Goal: Navigation & Orientation: Find specific page/section

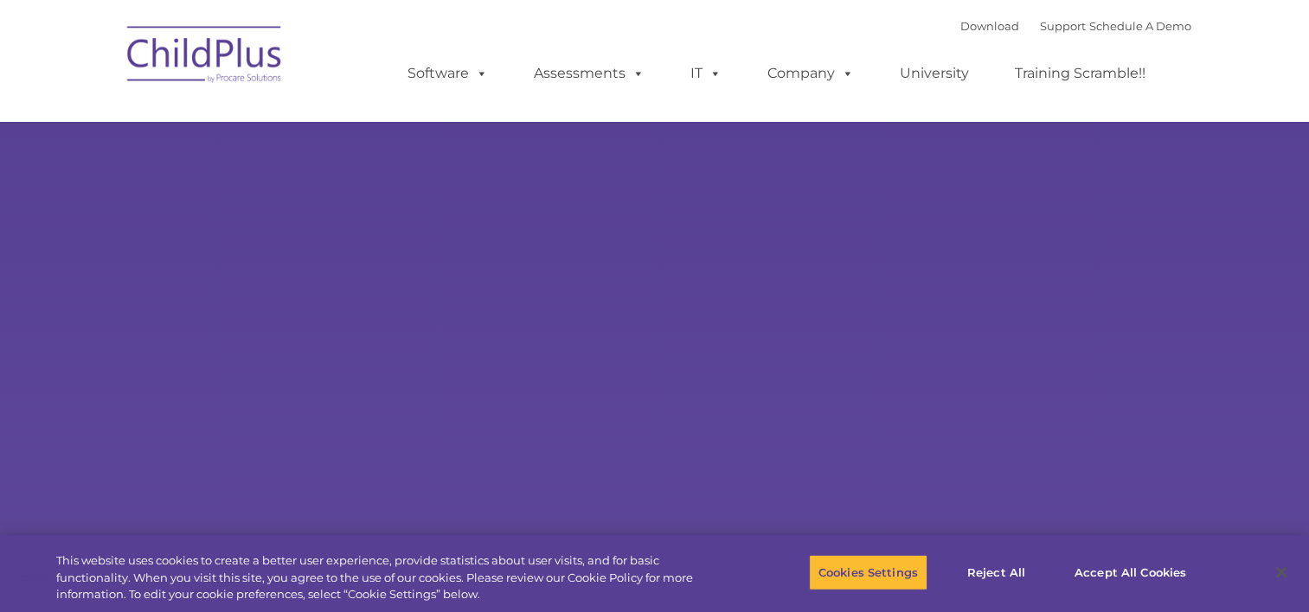
select select "MEDIUM"
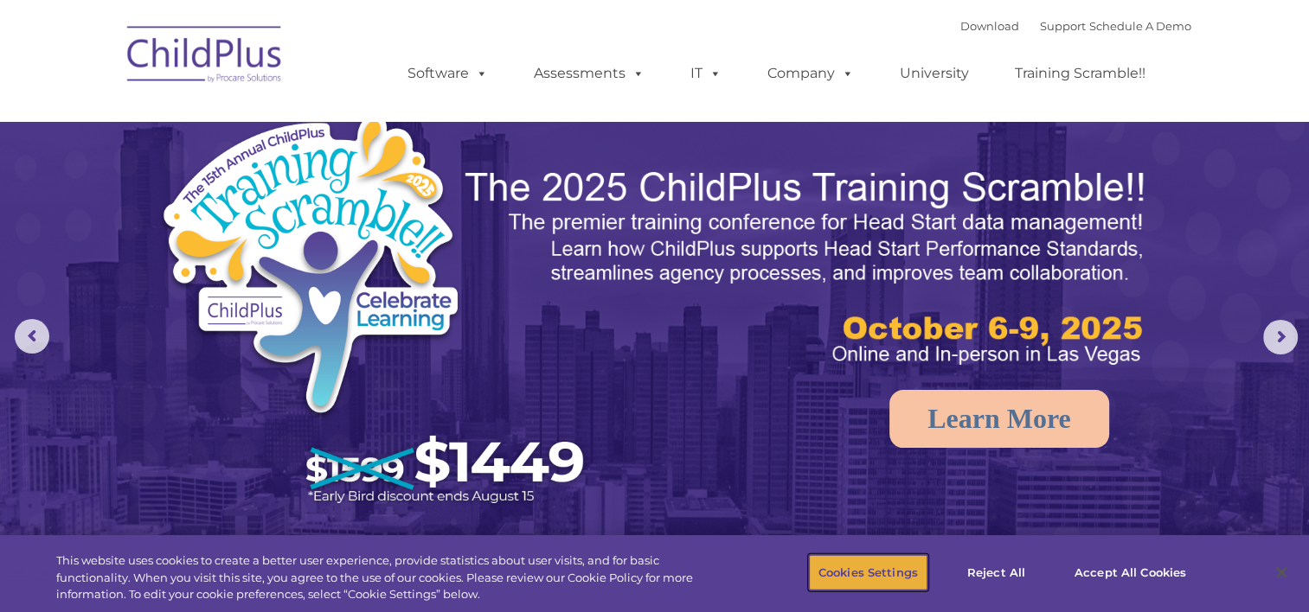
click at [895, 571] on button "Cookies Settings" at bounding box center [868, 572] width 118 height 36
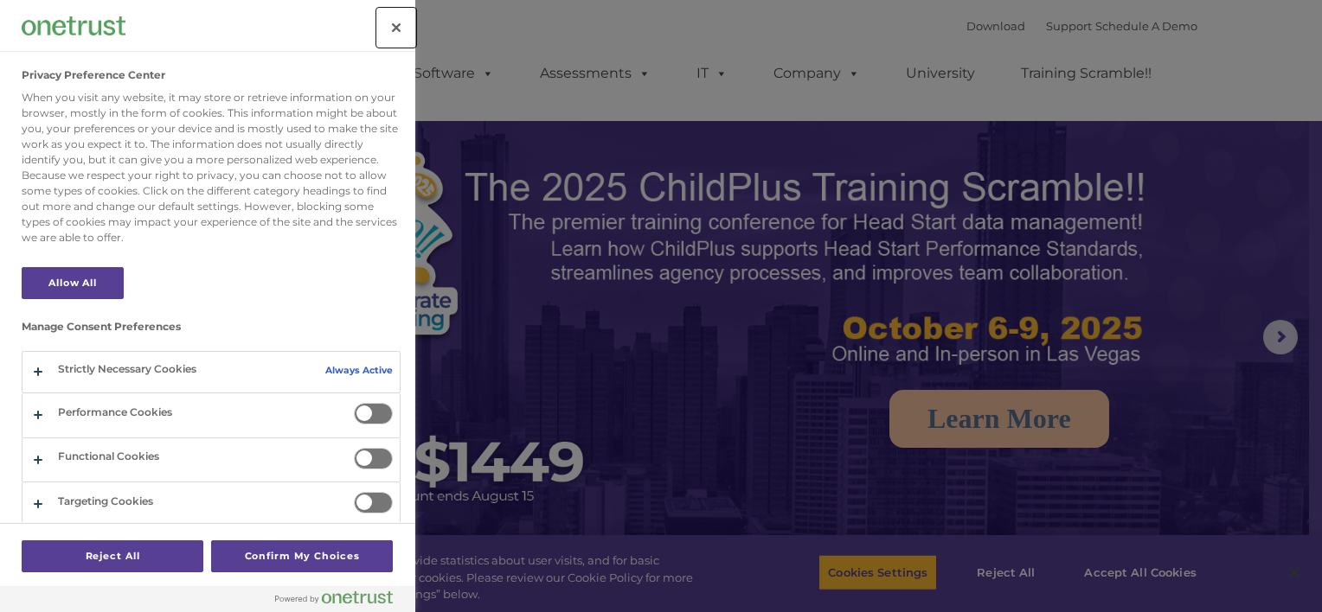
click at [392, 29] on button "Close" at bounding box center [396, 28] width 38 height 38
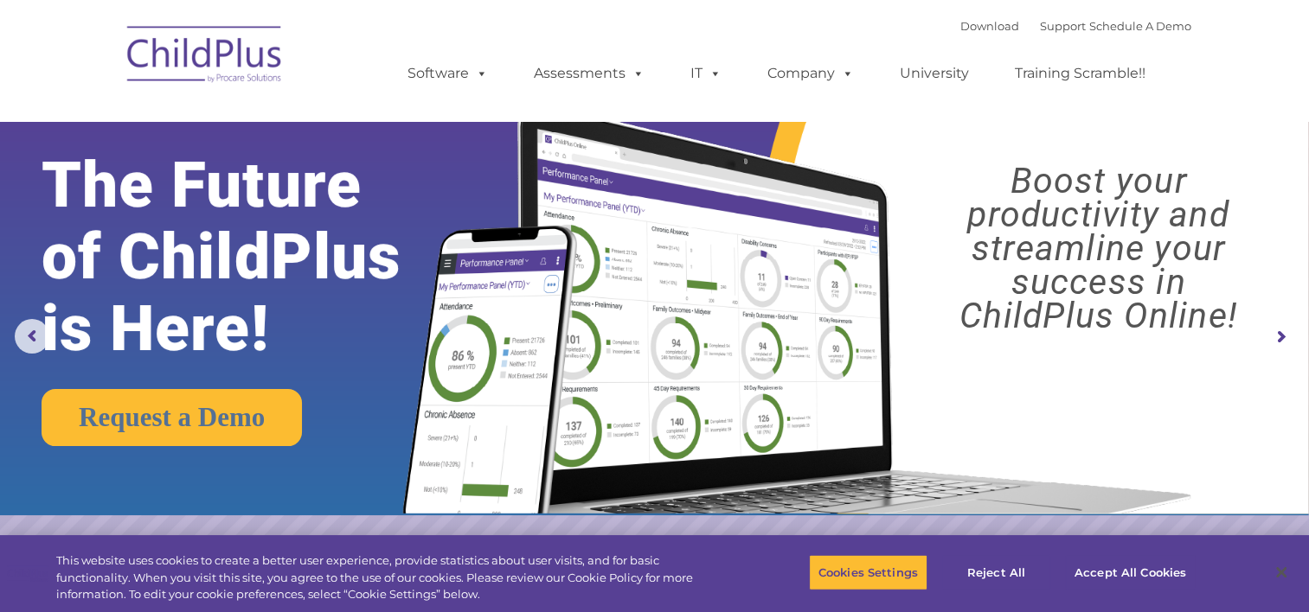
click at [238, 65] on img at bounding box center [204, 57] width 173 height 86
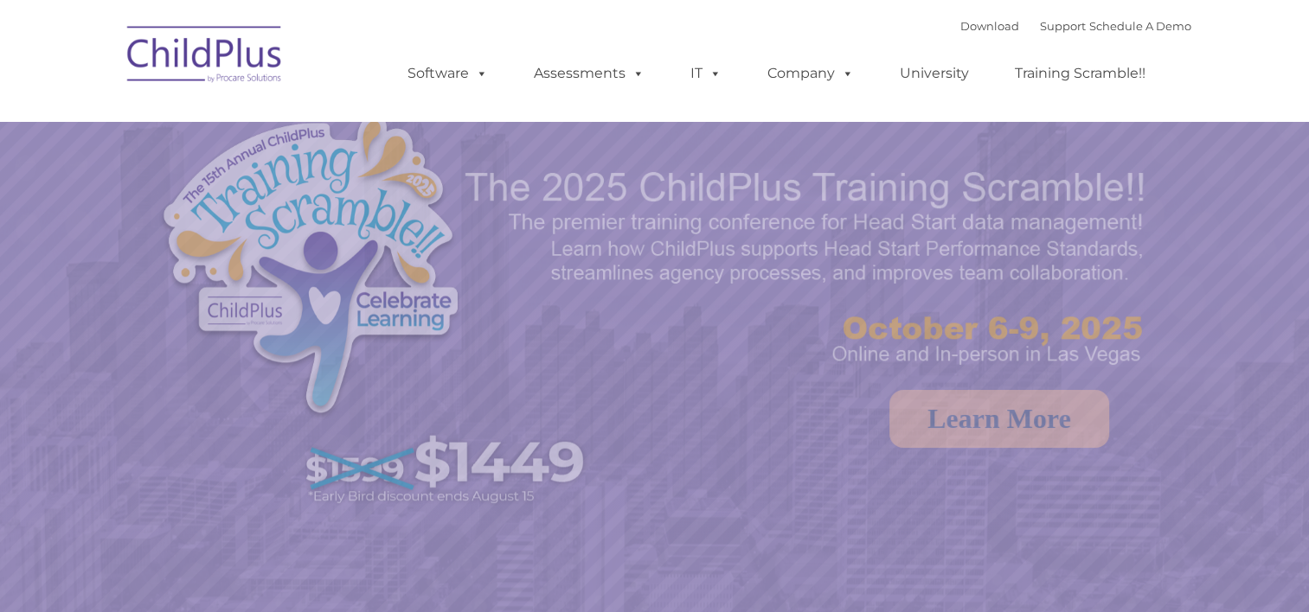
select select "MEDIUM"
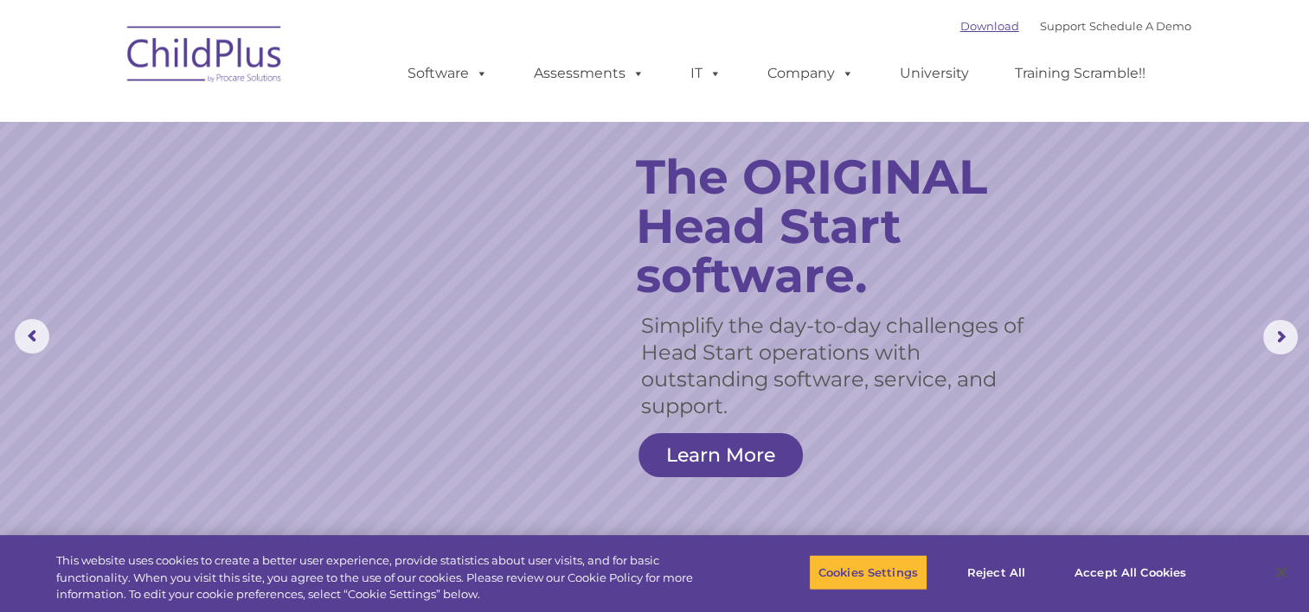
click at [977, 26] on link "Download" at bounding box center [989, 26] width 59 height 14
